Goal: Communication & Community: Answer question/provide support

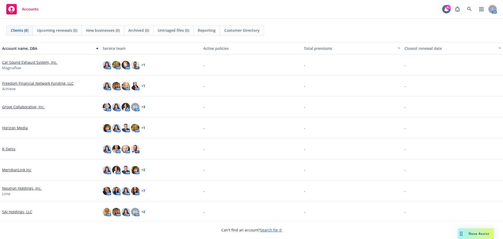
click at [478, 231] on span "Nova Assist" at bounding box center [479, 233] width 21 height 4
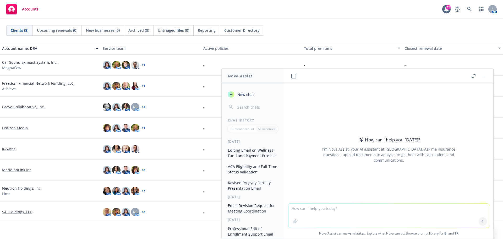
click at [320, 208] on textarea at bounding box center [389, 215] width 201 height 24
type textarea "["
type textarea "Please edit the email below"
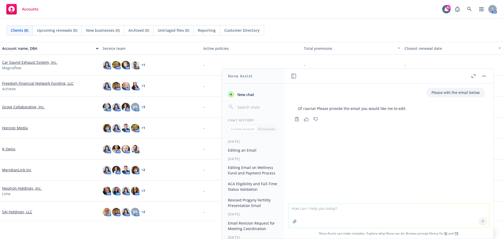
paste textarea "We have been discussing this change for several months now. So I am disappointe…"
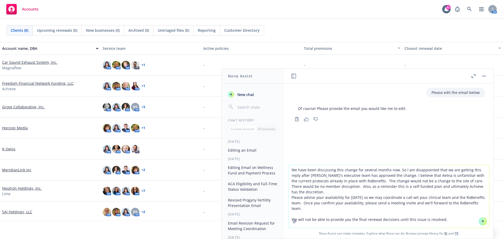
type textarea "We have been discussing this change for several months now. So I am disappointe…"
click at [479, 221] on button at bounding box center [483, 221] width 8 height 8
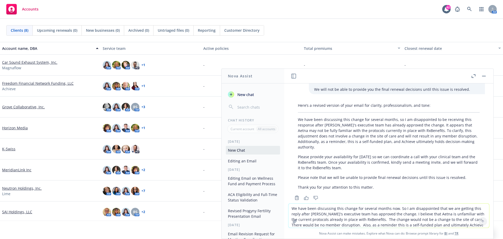
scroll to position [98, 0]
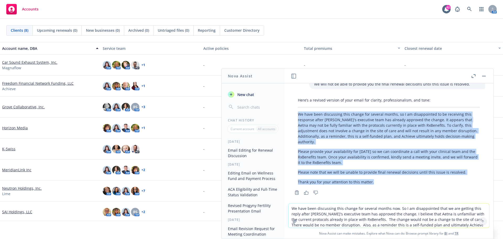
drag, startPoint x: 298, startPoint y: 106, endPoint x: 460, endPoint y: 176, distance: 176.6
click at [460, 176] on div "Here’s a revised version of your email for clarity, professionalism, and tone: …" at bounding box center [389, 140] width 192 height 91
copy div "We have been discussing this change for several months, so I am disappointed to…"
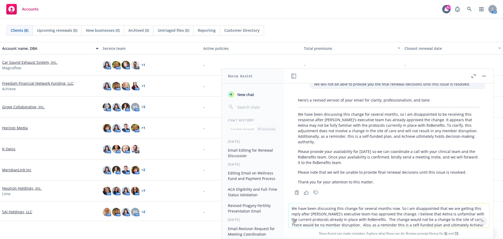
click at [325, 211] on textarea "We have been discussing this change for several months now. So I am disappointe…" at bounding box center [389, 215] width 201 height 24
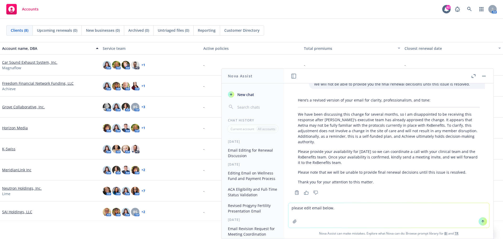
click at [482, 221] on icon at bounding box center [483, 220] width 2 height 1
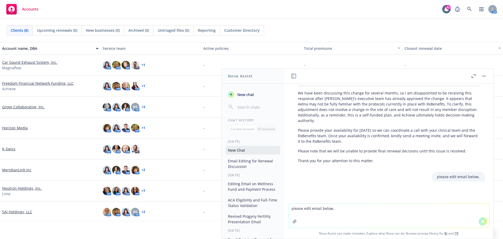
click at [308, 210] on textarea "please edit email below." at bounding box center [389, 215] width 201 height 24
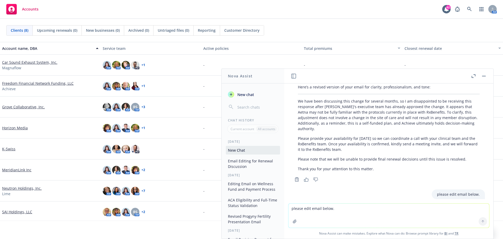
scroll to position [139, 0]
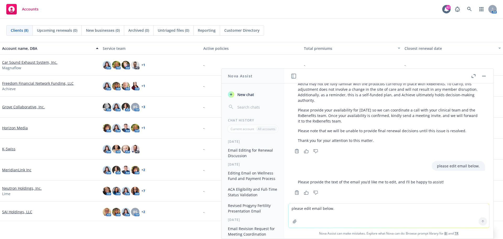
paste textarea "Please refer to the email thread below with Aetna regarding the J-Code requeste…"
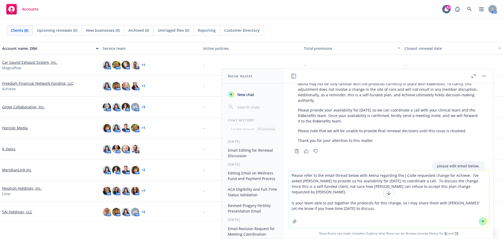
type textarea "Please refer to the email thread below with Aetna regarding the J-Code requeste…"
click at [482, 221] on icon at bounding box center [483, 221] width 4 height 4
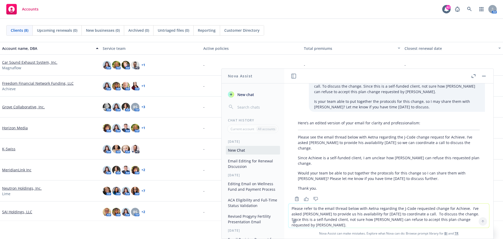
scroll to position [272, 0]
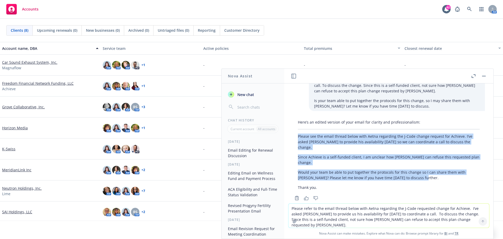
drag, startPoint x: 299, startPoint y: 131, endPoint x: 436, endPoint y: 168, distance: 142.8
click at [436, 168] on div "Here’s an edited version of your email for clarity and professionalism: Please …" at bounding box center [389, 154] width 192 height 75
copy div "Please see the email thread below with Aetna regarding the J-Code change reques…"
